Goal: Find contact information: Find contact information

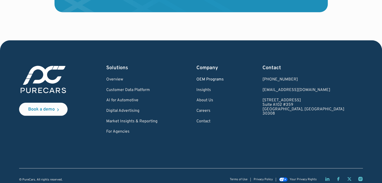
scroll to position [1534, 0]
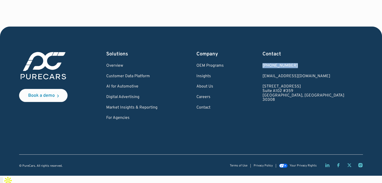
copy div "[PHONE_NUMBER]"
drag, startPoint x: 326, startPoint y: 73, endPoint x: 295, endPoint y: 72, distance: 31.1
click at [295, 68] on div "[PHONE_NUMBER]" at bounding box center [303, 66] width 82 height 5
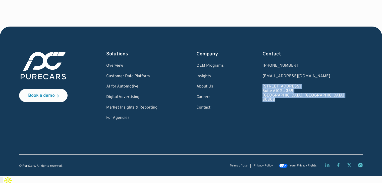
copy link "[STREET_ADDRESS]"
drag, startPoint x: 291, startPoint y: 92, endPoint x: 308, endPoint y: 107, distance: 22.9
click at [308, 107] on div "Book a demo Solutions Overview Customer Data Platform AI for Automotive Digital…" at bounding box center [191, 86] width 344 height 70
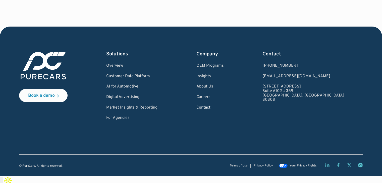
click at [223, 110] on link "Contact" at bounding box center [209, 108] width 27 height 5
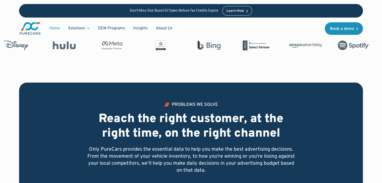
scroll to position [254, 0]
